Goal: Task Accomplishment & Management: Use online tool/utility

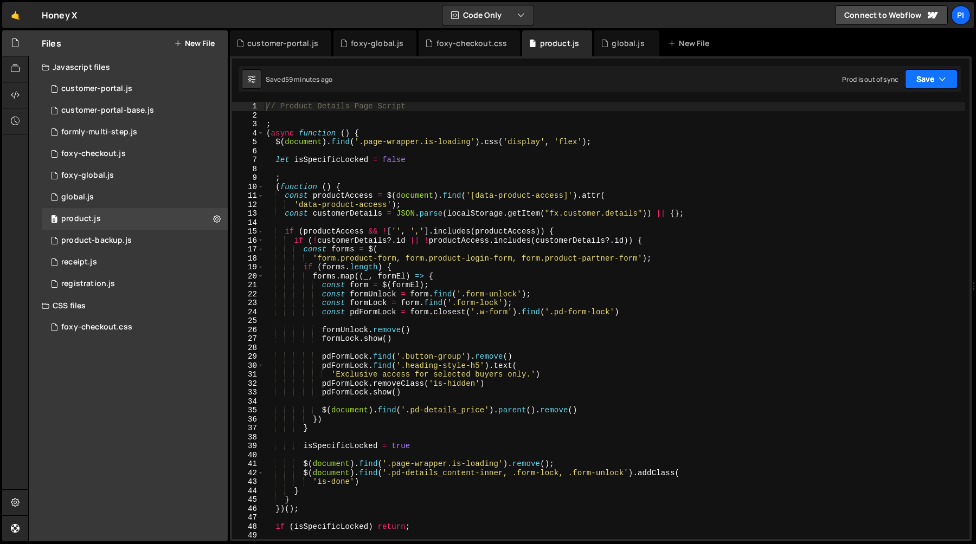
click at [945, 82] on icon "button" at bounding box center [942, 79] width 8 height 11
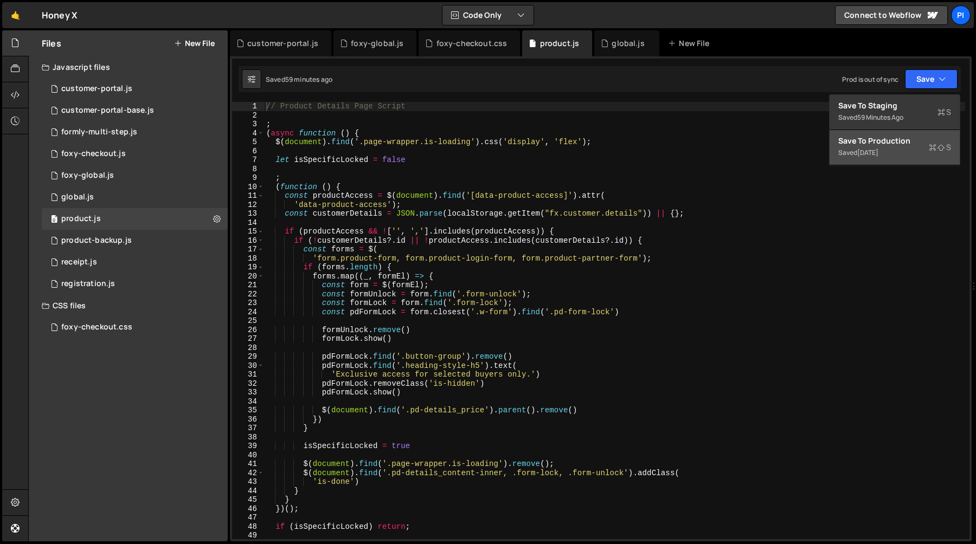
click at [904, 147] on div "Saved 1 day ago" at bounding box center [894, 152] width 113 height 13
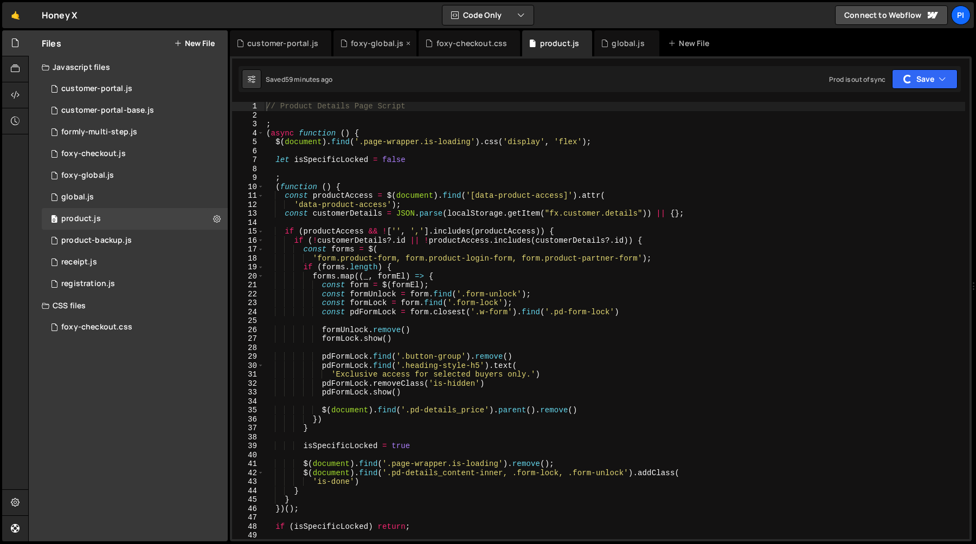
click at [356, 45] on div "foxy-global.js" at bounding box center [377, 43] width 53 height 11
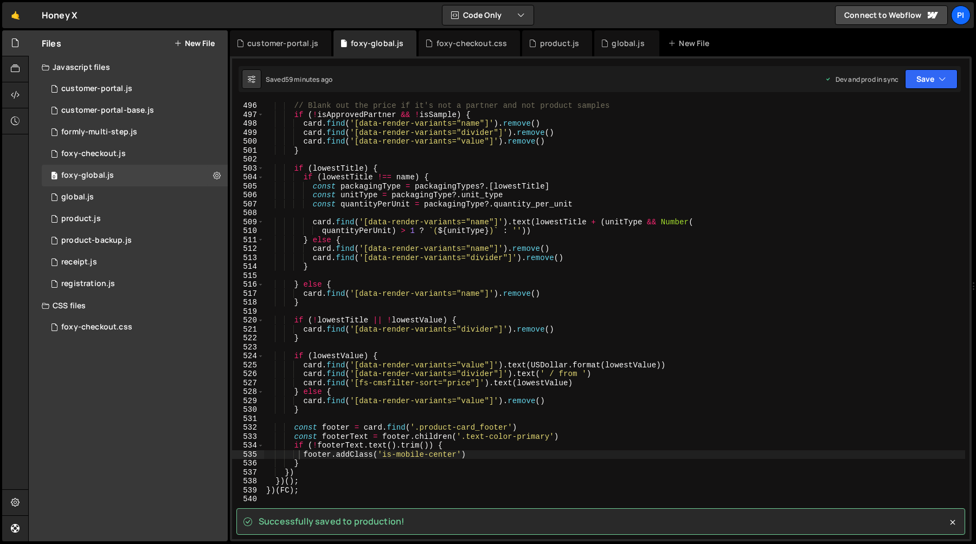
scroll to position [9605, 0]
click at [538, 49] on div "product.js" at bounding box center [557, 43] width 70 height 26
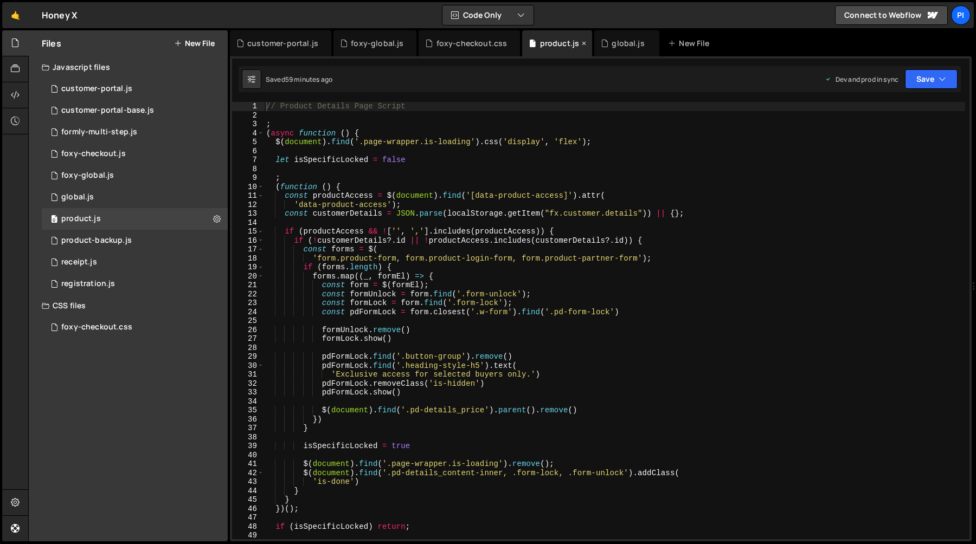
scroll to position [0, 0]
click at [379, 46] on div "foxy-global.js" at bounding box center [377, 43] width 53 height 11
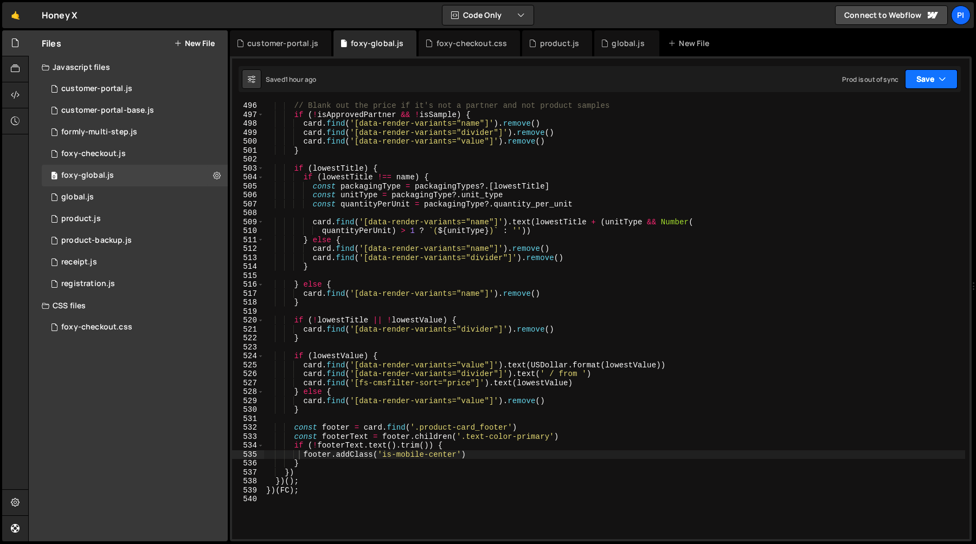
click at [922, 80] on button "Save" at bounding box center [931, 79] width 53 height 20
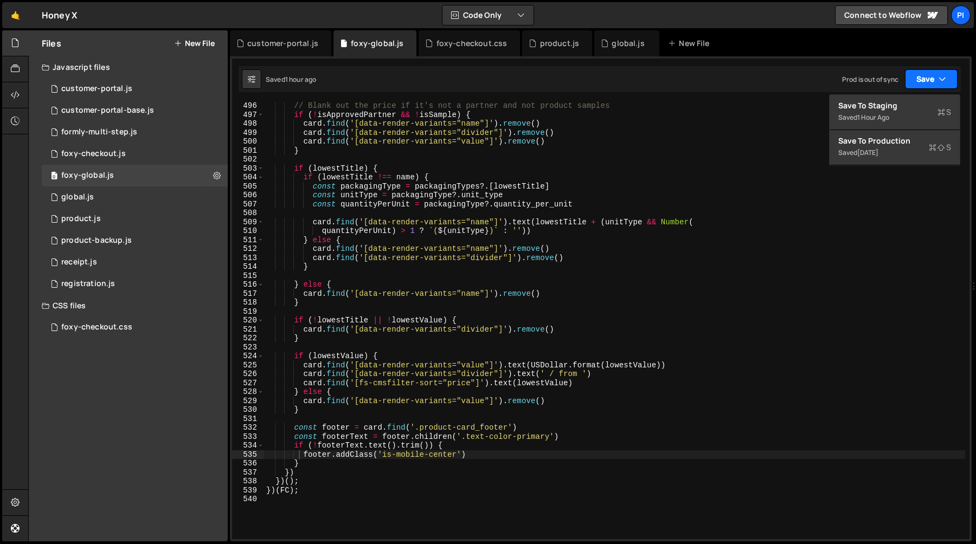
scroll to position [9605, 0]
click at [878, 152] on div "5 months ago" at bounding box center [867, 152] width 21 height 9
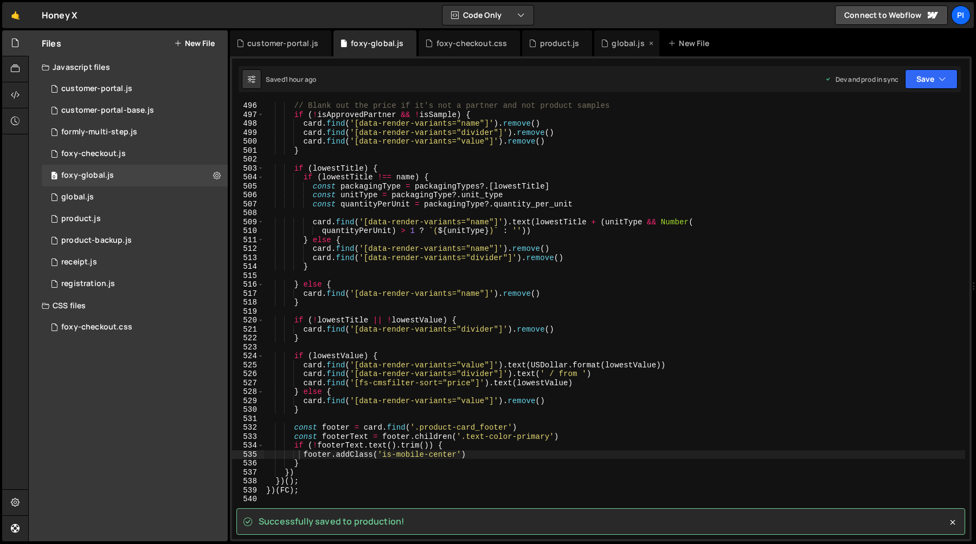
click at [612, 43] on div "global.js" at bounding box center [628, 43] width 33 height 11
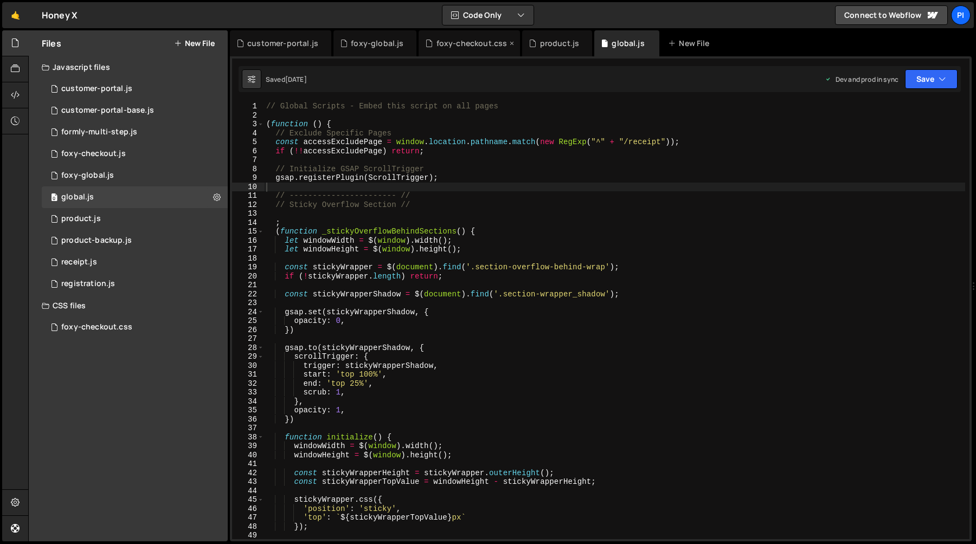
click at [448, 37] on div "foxy-checkout.css" at bounding box center [469, 43] width 101 height 26
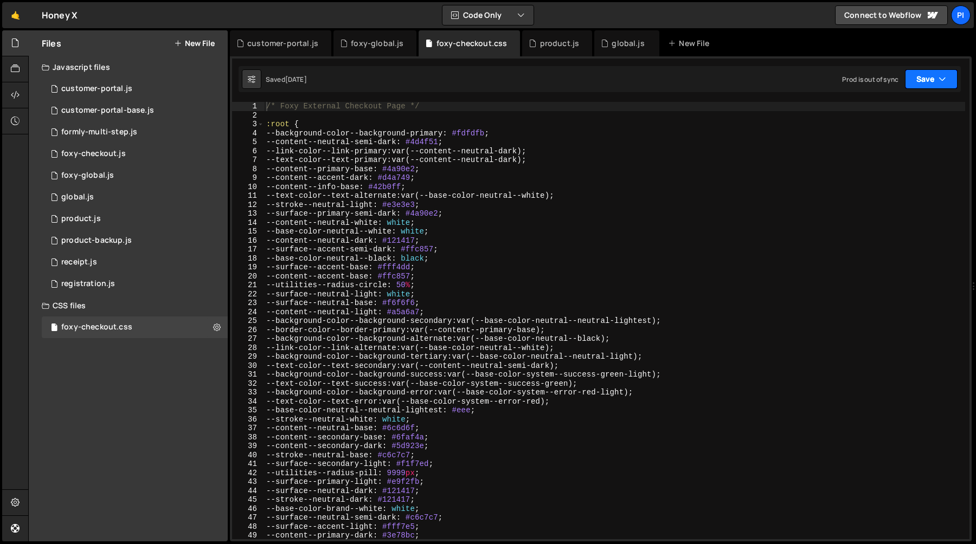
click at [927, 83] on button "Save" at bounding box center [931, 79] width 53 height 20
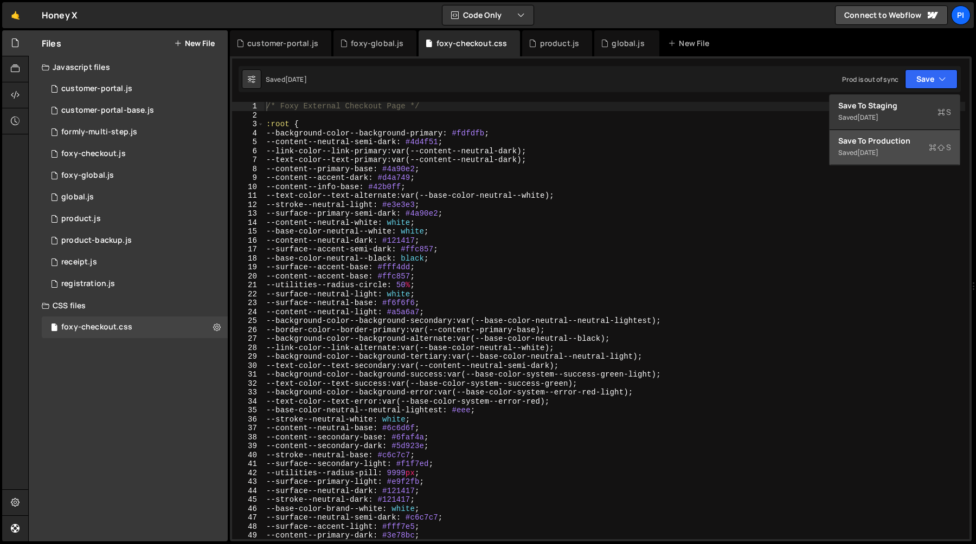
click at [906, 155] on div "Saved 6 months ago" at bounding box center [894, 152] width 113 height 13
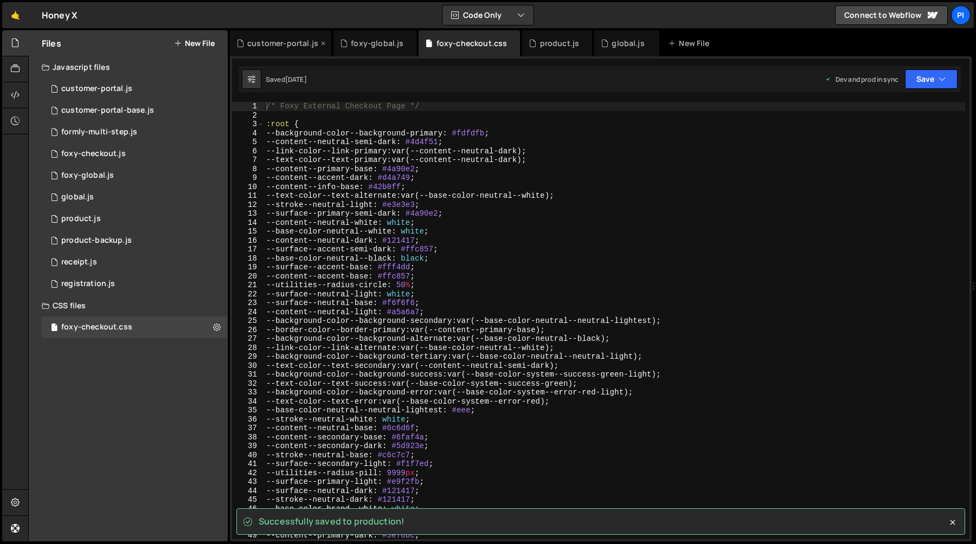
click at [286, 44] on div "customer-portal.js" at bounding box center [282, 43] width 71 height 11
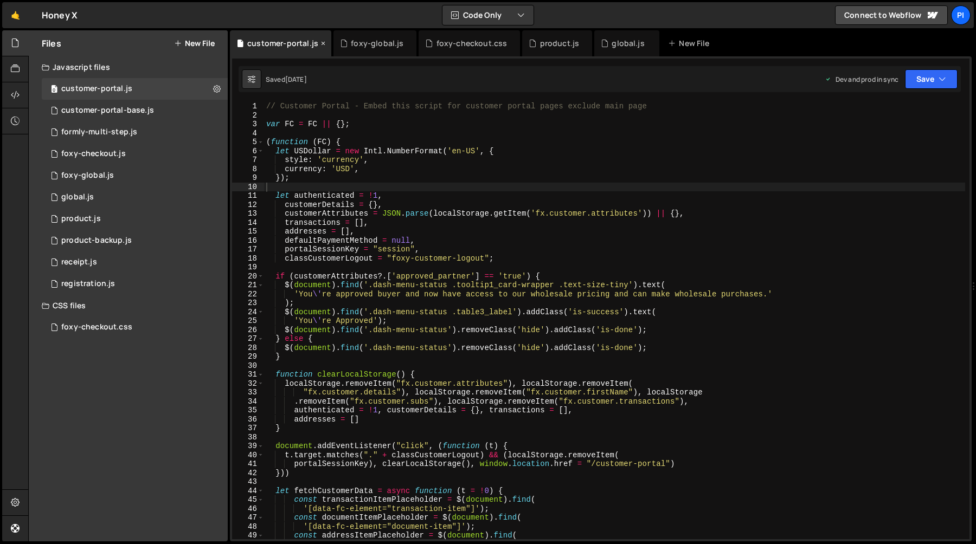
scroll to position [11395, 0]
type textarea "style: 'currency',"
click at [332, 163] on div "// Customer Portal - Embed this script for customer portal pages exclude main p…" at bounding box center [614, 329] width 701 height 455
